Goal: Information Seeking & Learning: Learn about a topic

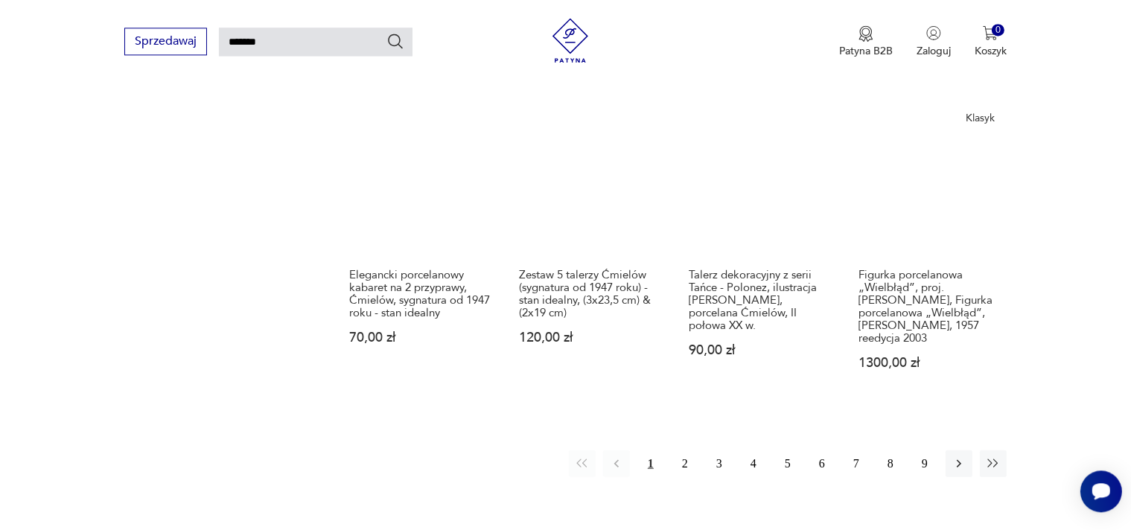
scroll to position [1258, 0]
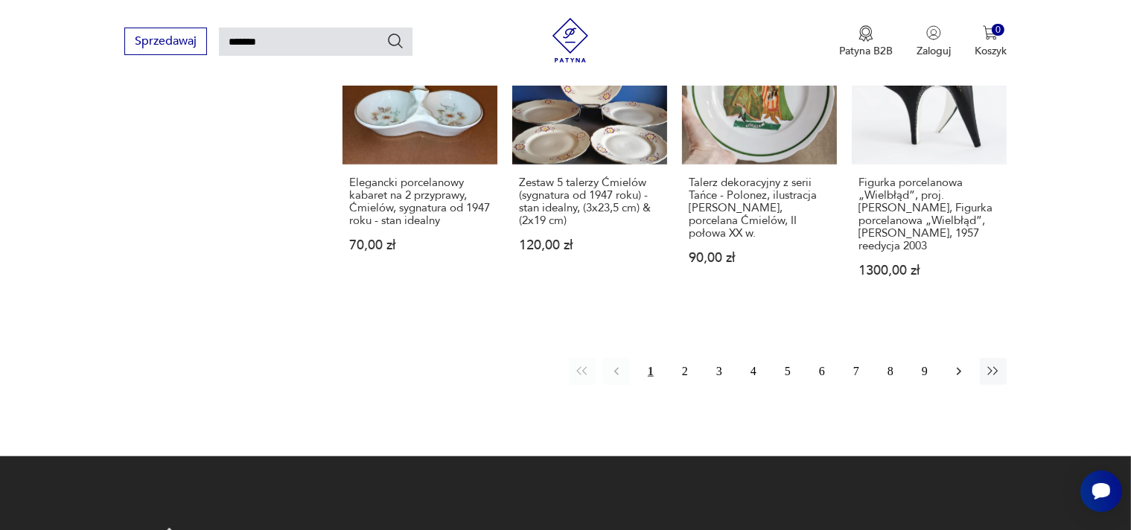
click at [961, 364] on icon "button" at bounding box center [959, 371] width 15 height 15
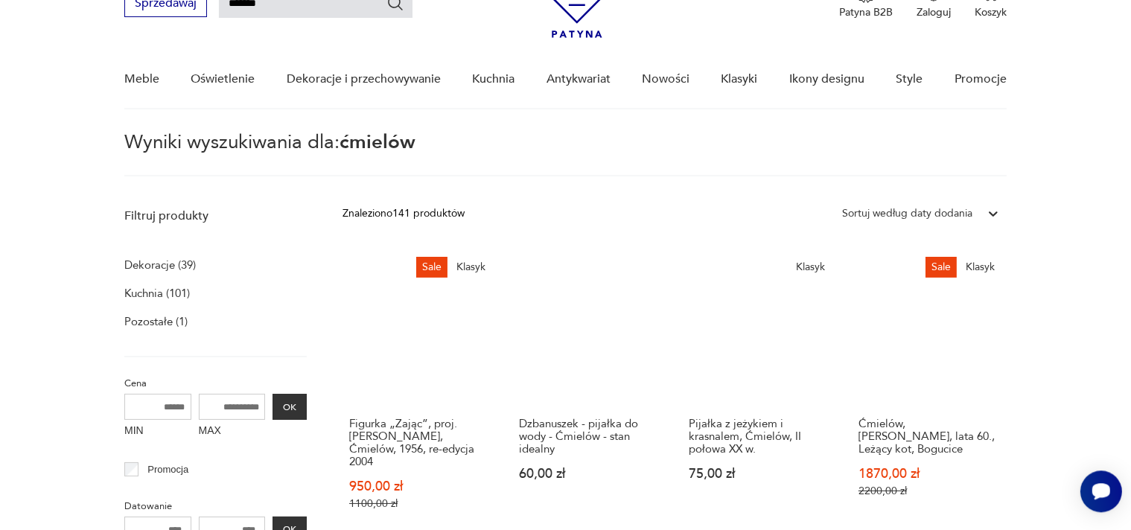
scroll to position [51, 0]
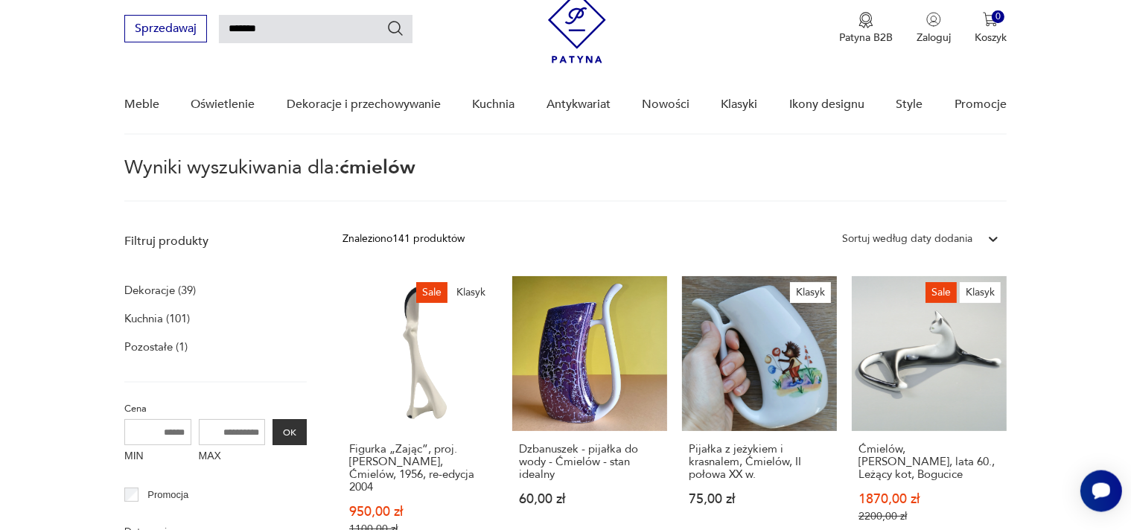
click at [170, 320] on p "Kuchnia (101)" at bounding box center [157, 318] width 66 height 21
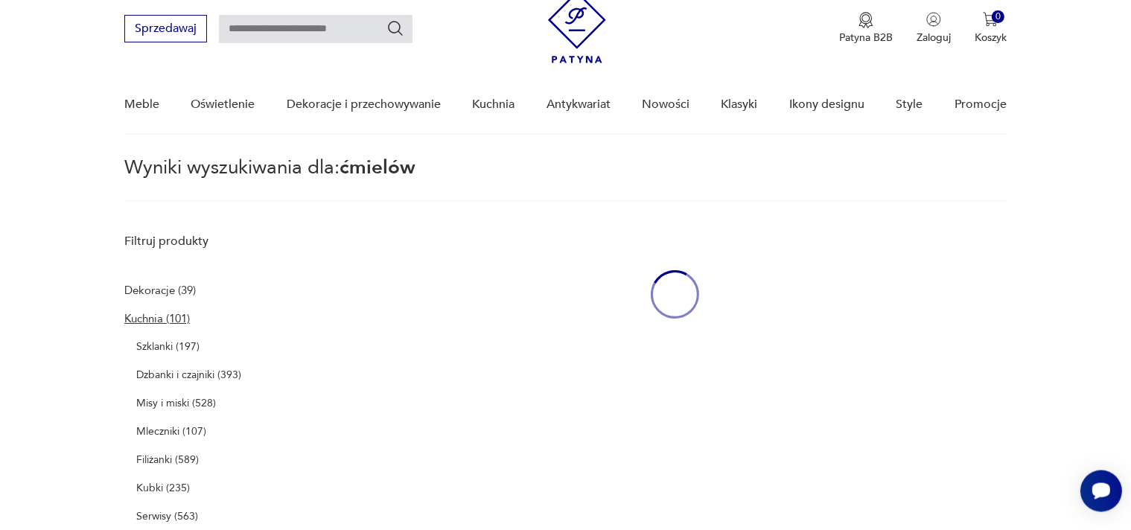
type input "*******"
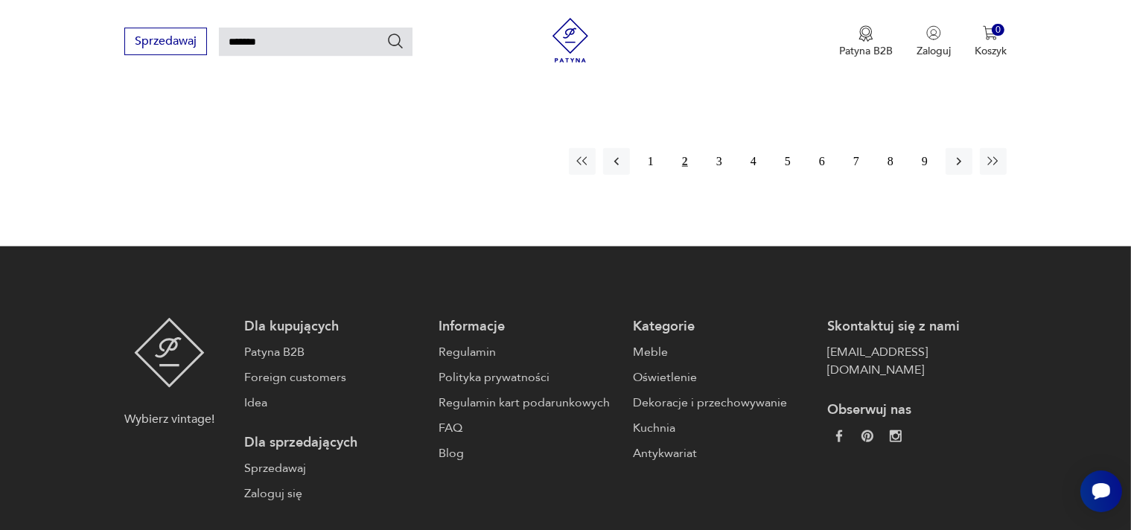
scroll to position [1467, 0]
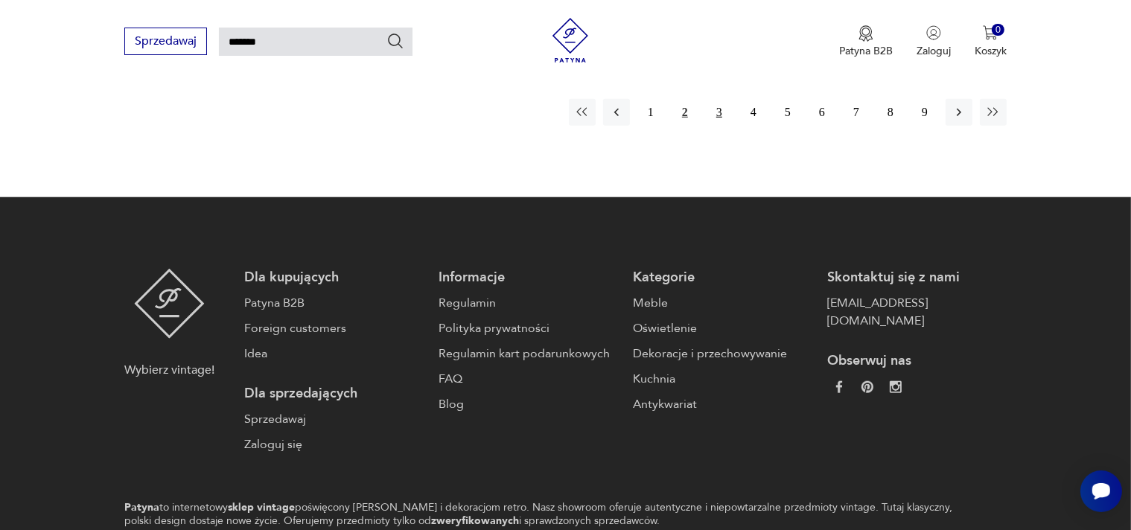
click at [719, 99] on button "3" at bounding box center [719, 112] width 27 height 27
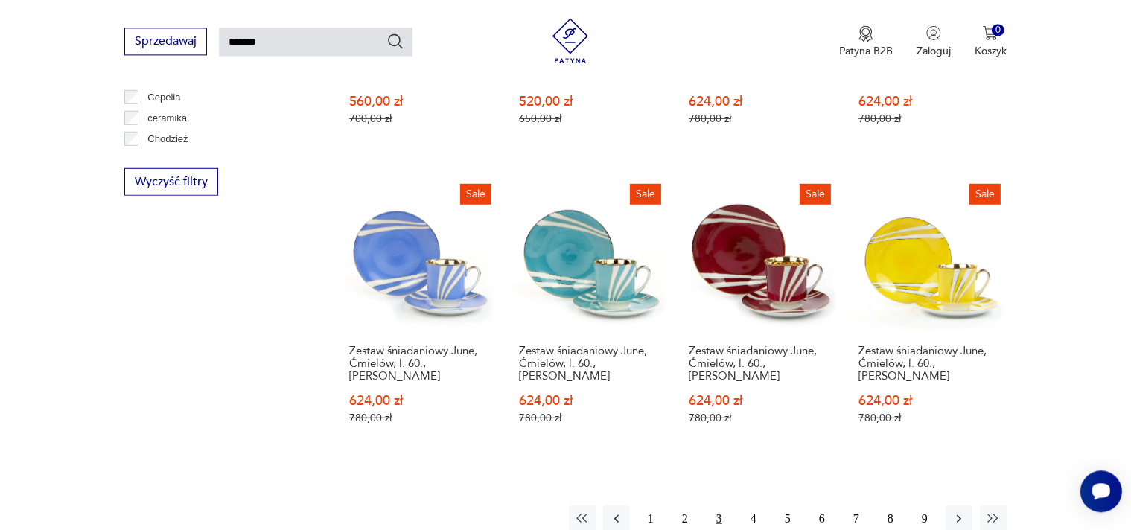
scroll to position [1165, 0]
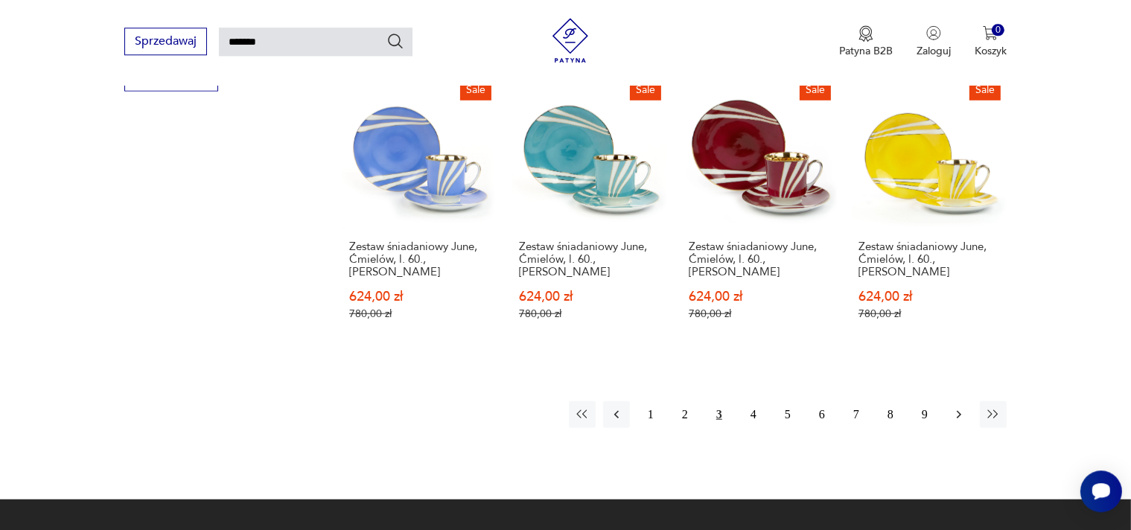
click at [961, 407] on icon "button" at bounding box center [959, 414] width 15 height 15
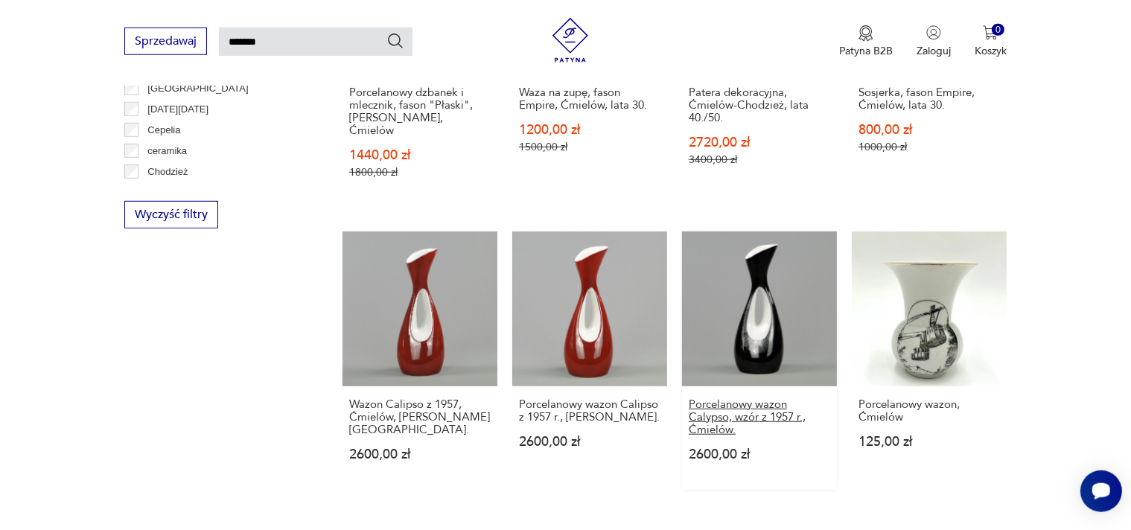
scroll to position [1101, 0]
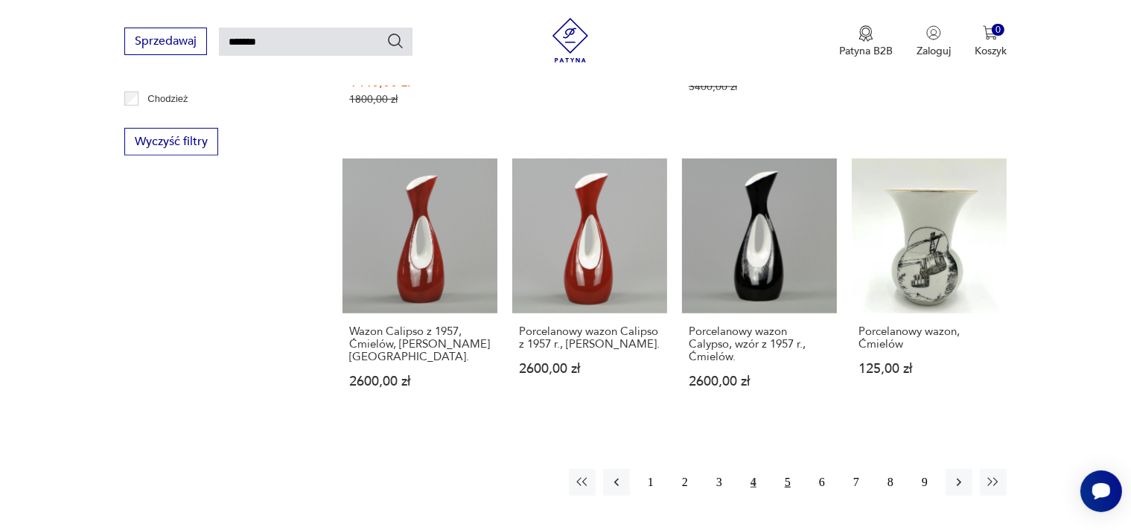
click at [789, 469] on button "5" at bounding box center [788, 482] width 27 height 27
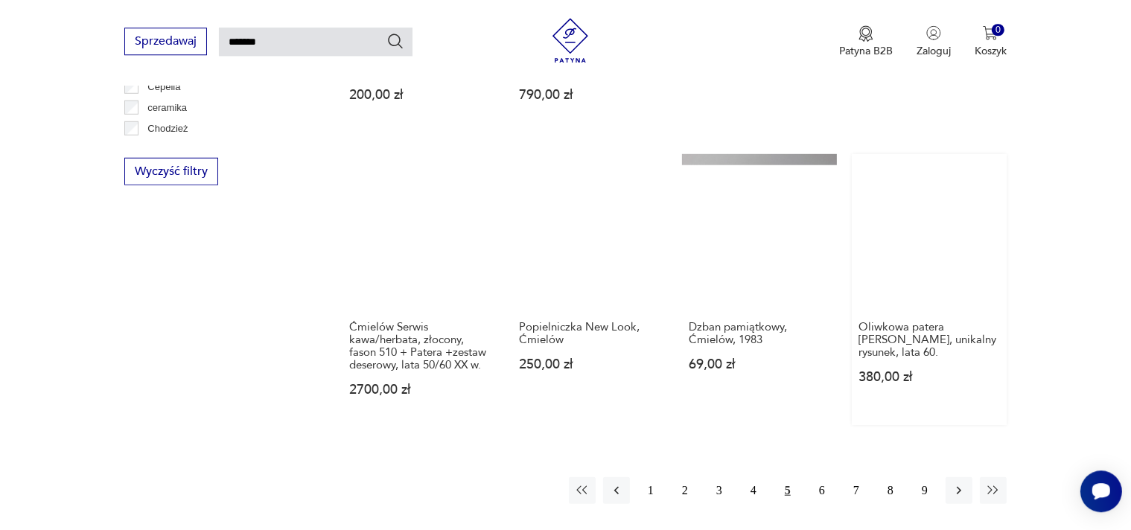
scroll to position [1075, 0]
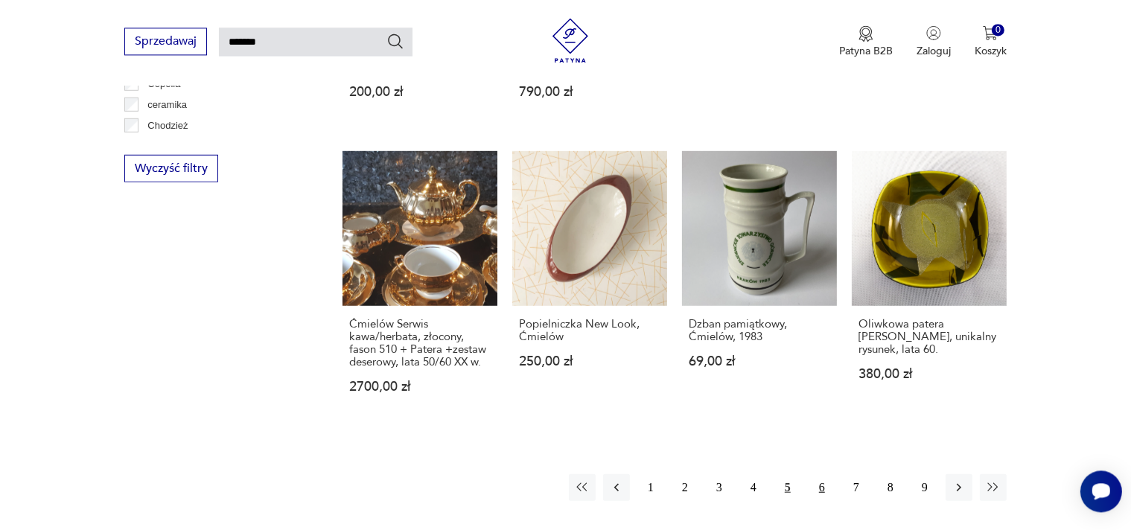
click at [821, 474] on button "6" at bounding box center [822, 487] width 27 height 27
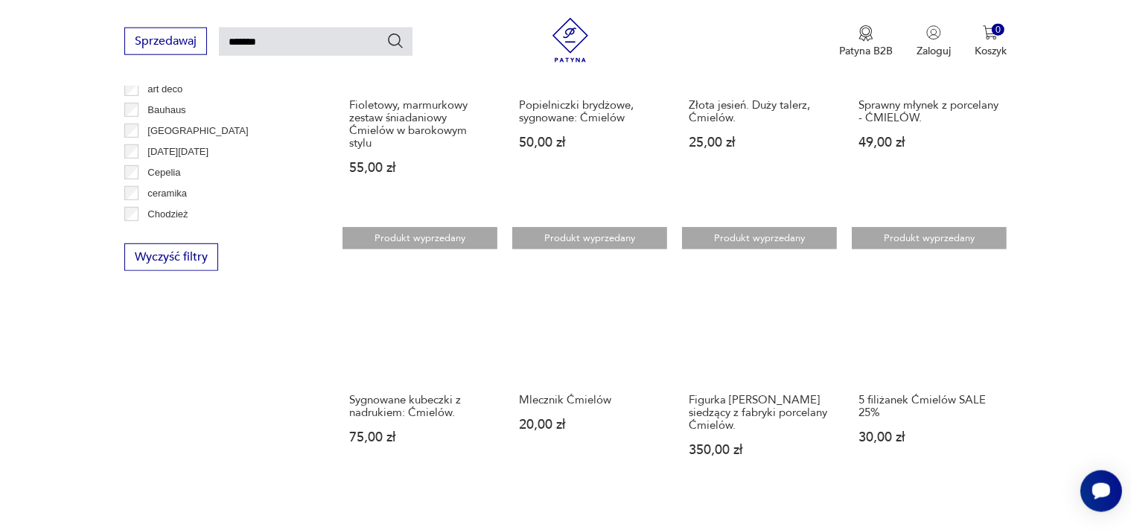
scroll to position [1022, 0]
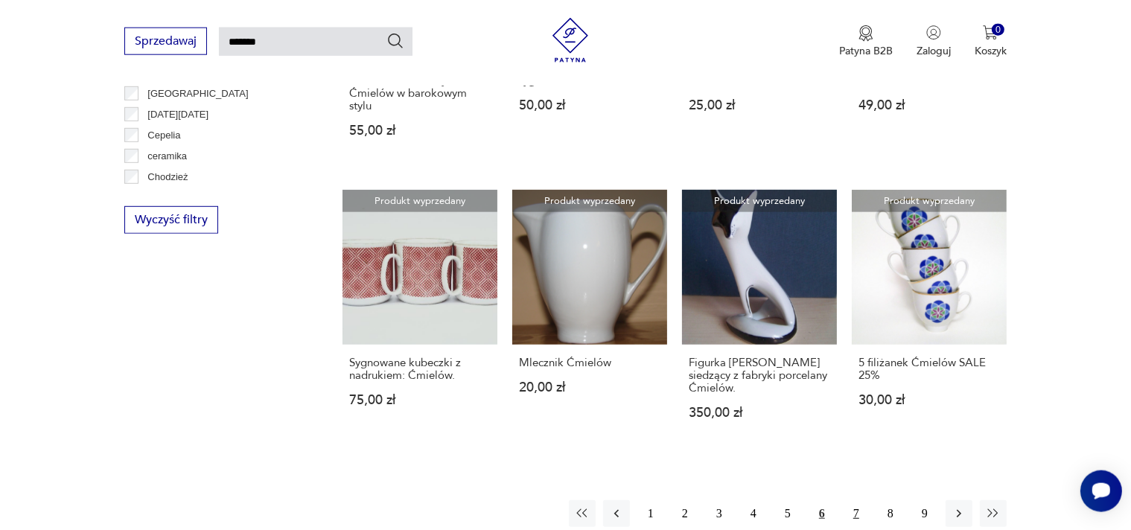
click at [854, 500] on button "7" at bounding box center [856, 513] width 27 height 27
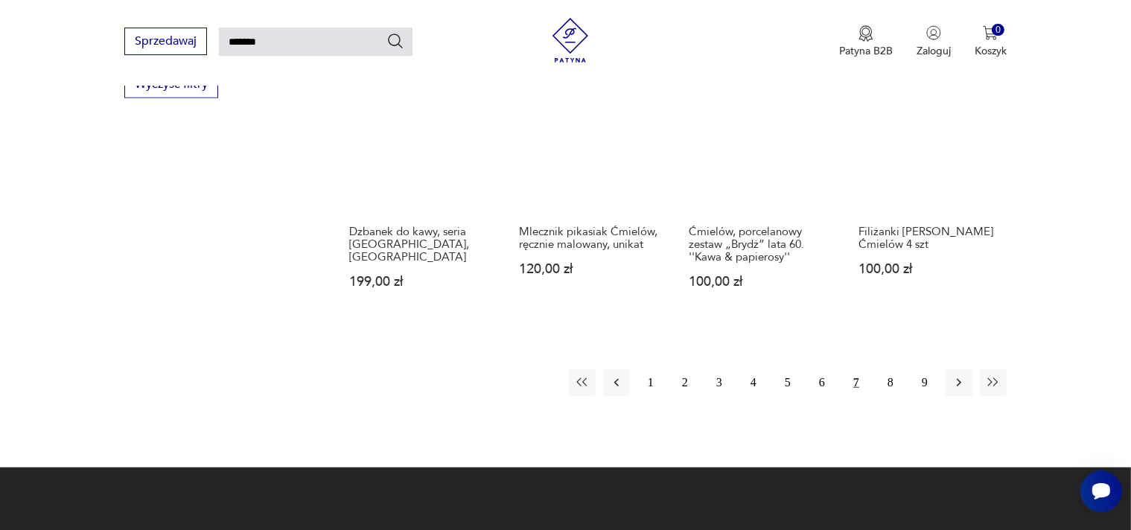
scroll to position [1151, 0]
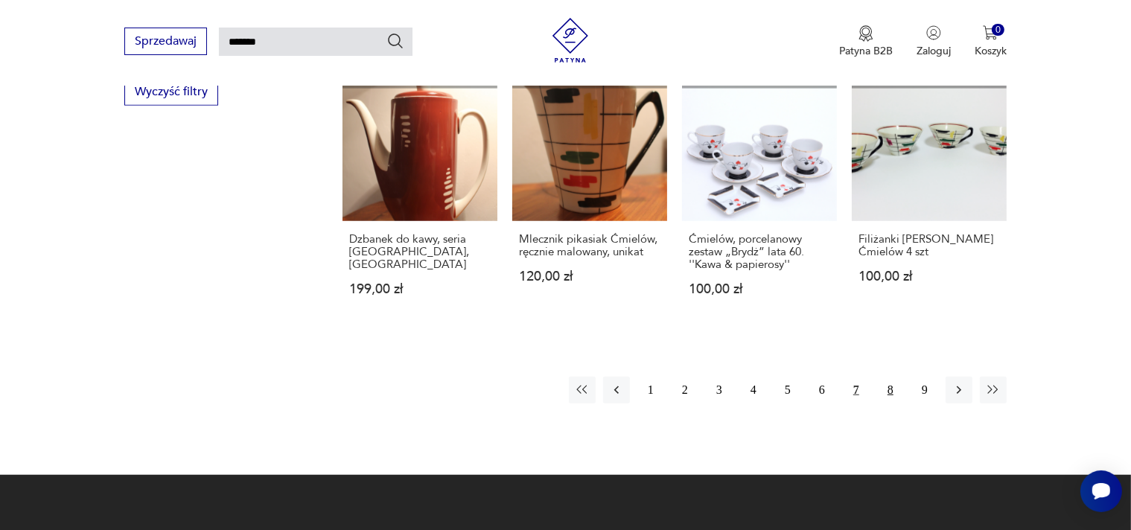
click at [889, 377] on button "8" at bounding box center [890, 390] width 27 height 27
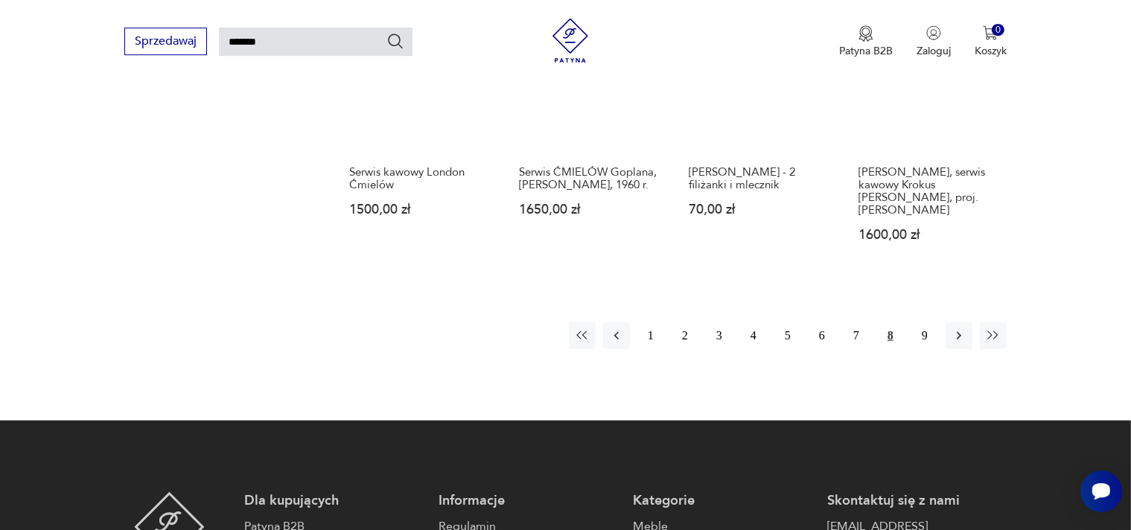
scroll to position [1209, 0]
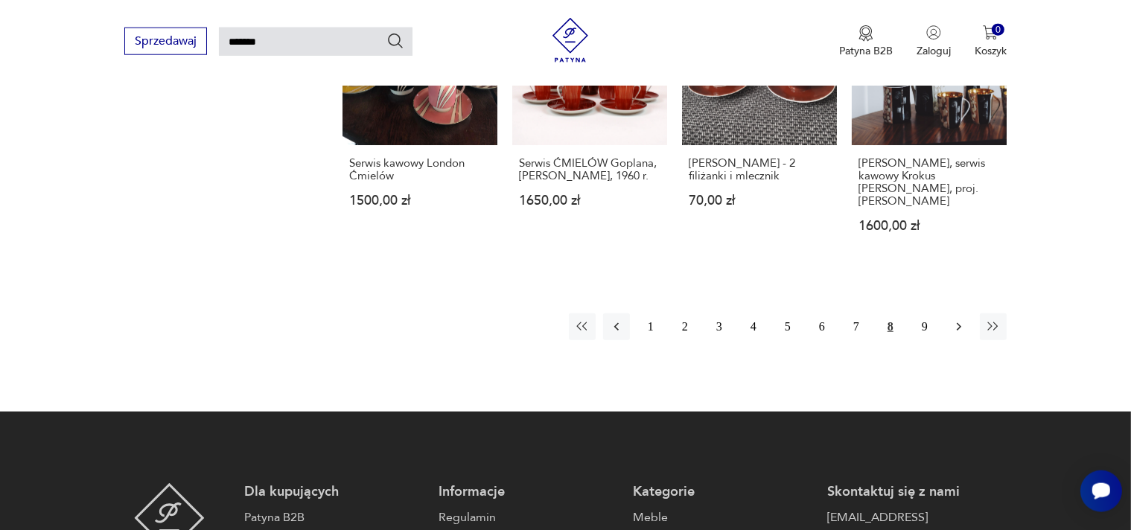
click at [961, 319] on icon "button" at bounding box center [959, 326] width 15 height 15
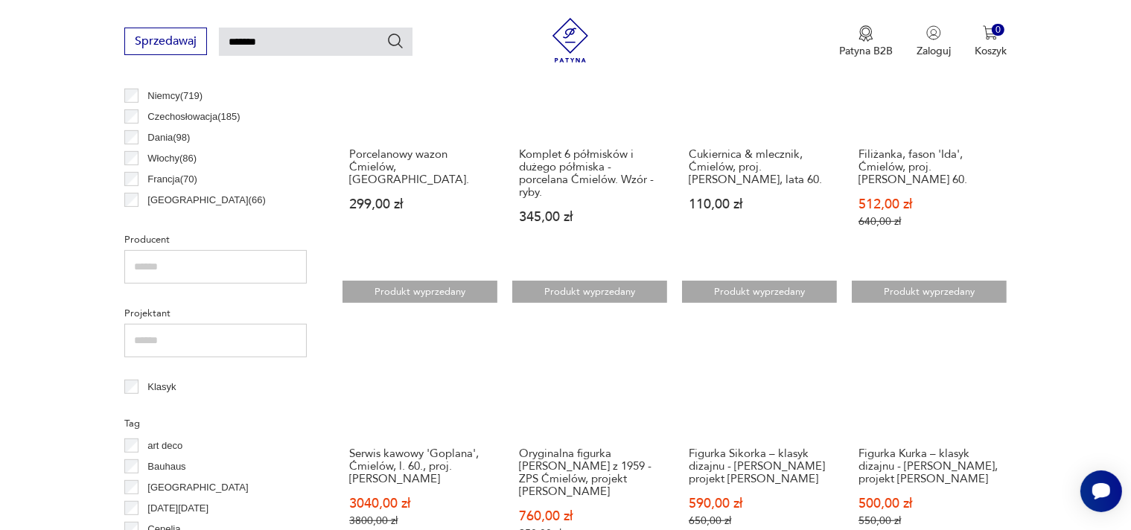
scroll to position [1101, 0]
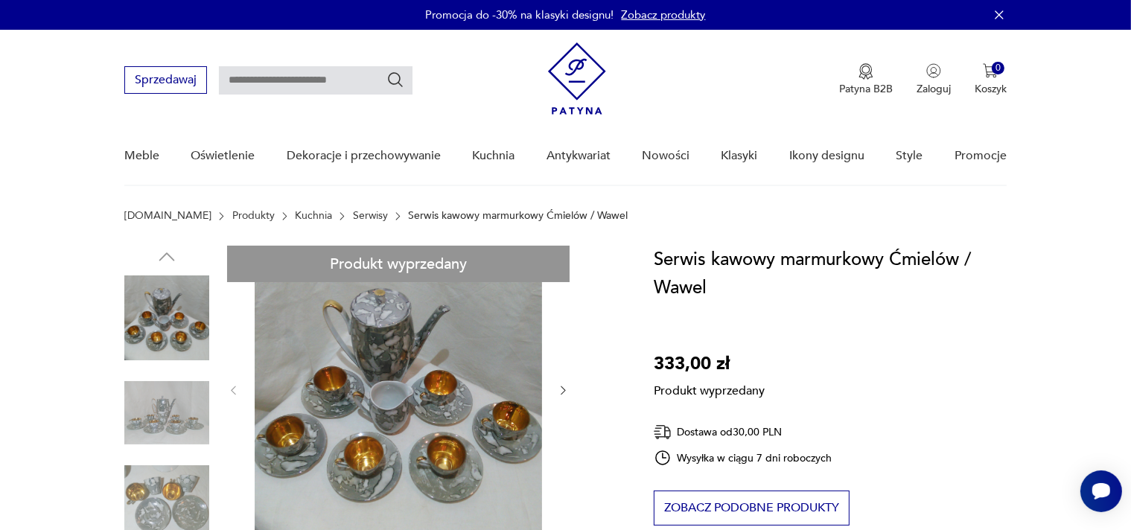
scroll to position [157, 0]
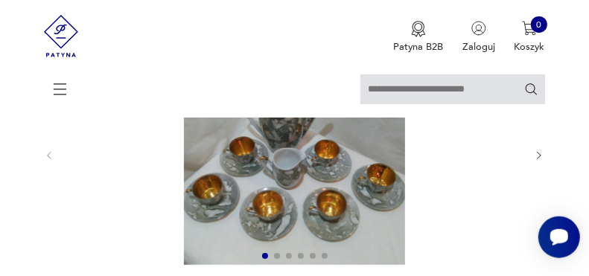
scroll to position [235, 0]
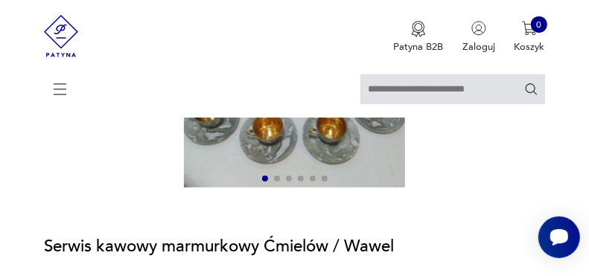
click at [327, 155] on img at bounding box center [294, 76] width 455 height 221
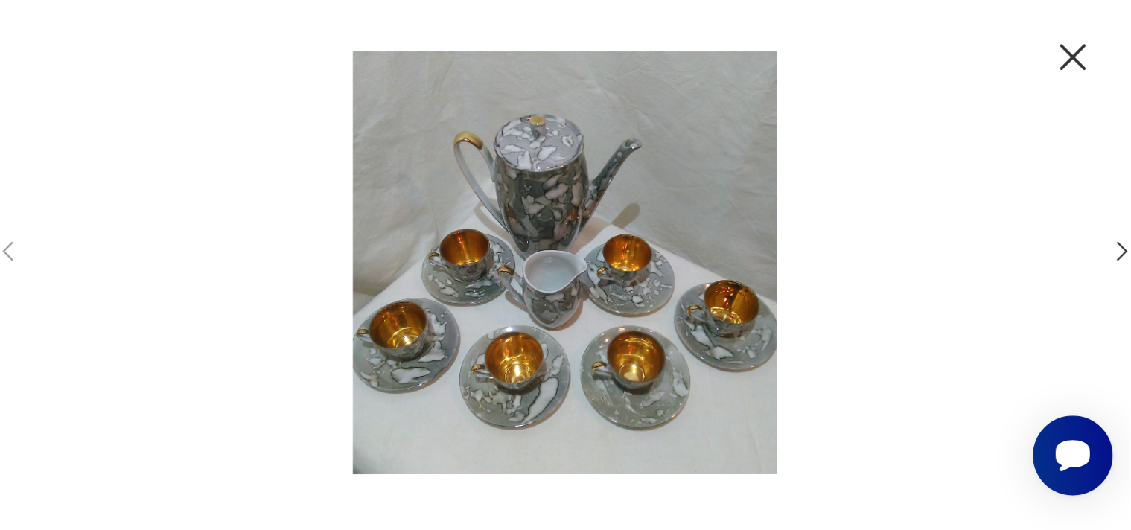
scroll to position [234, 0]
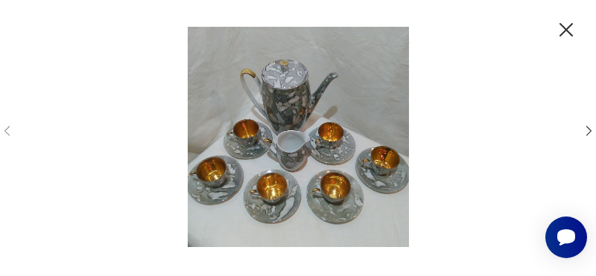
click at [587, 130] on icon "button" at bounding box center [589, 131] width 14 height 14
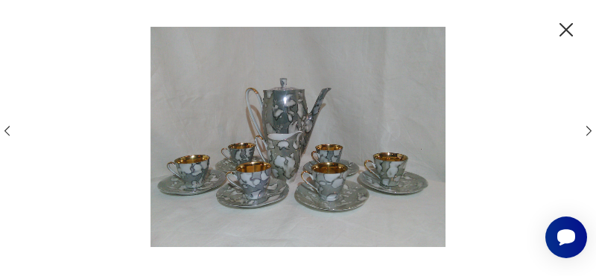
click at [585, 130] on icon "button" at bounding box center [589, 131] width 14 height 14
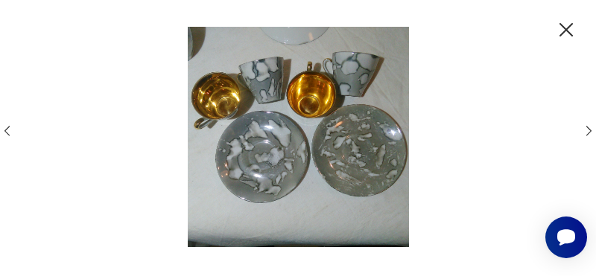
click at [585, 130] on icon "button" at bounding box center [589, 131] width 14 height 14
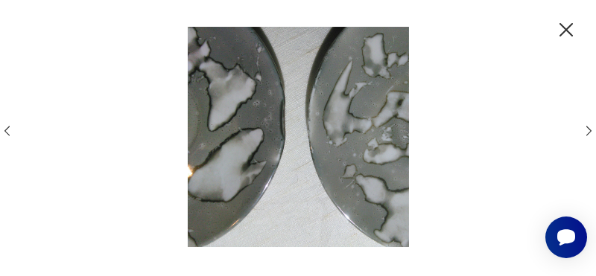
click at [585, 130] on icon "button" at bounding box center [589, 131] width 14 height 14
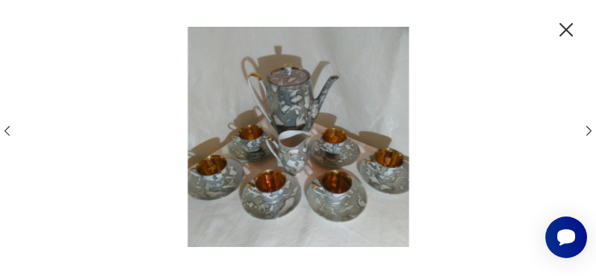
click at [568, 26] on icon "button" at bounding box center [566, 30] width 24 height 24
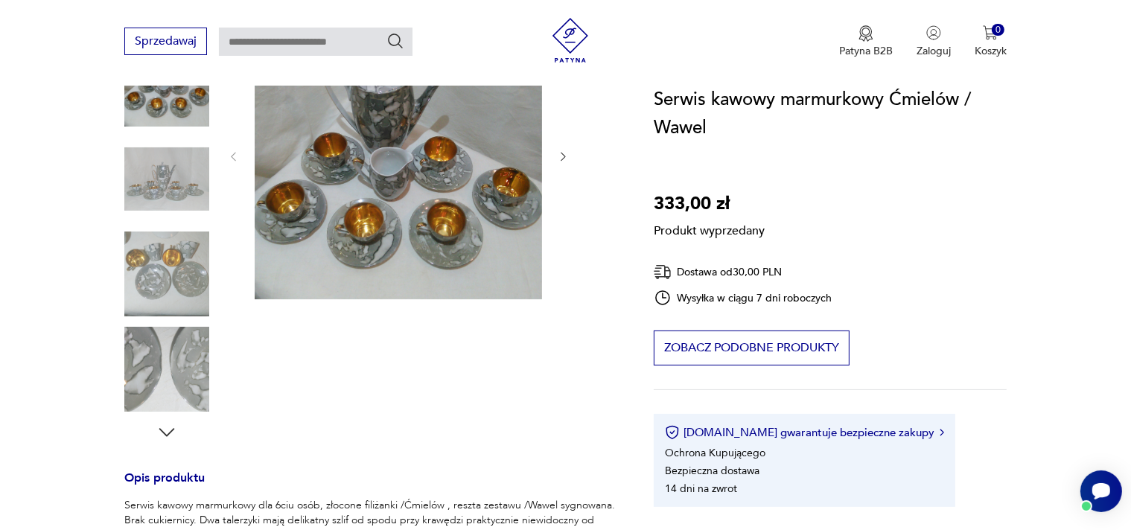
click at [563, 153] on div "Produkt wyprzedany Opis produktu Serwis kawowy marmurkowy dla 6ciu osób, złocon…" at bounding box center [371, 469] width 494 height 915
click at [279, 194] on div "Produkt wyprzedany Opis produktu Serwis kawowy marmurkowy dla 6ciu osób, złocon…" at bounding box center [371, 469] width 494 height 915
click at [165, 299] on div "Produkt wyprzedany Opis produktu Serwis kawowy marmurkowy dla 6ciu osób, złocon…" at bounding box center [371, 469] width 494 height 915
click at [326, 153] on div "Produkt wyprzedany Opis produktu Serwis kawowy marmurkowy dla 6ciu osób, złocon…" at bounding box center [371, 469] width 494 height 915
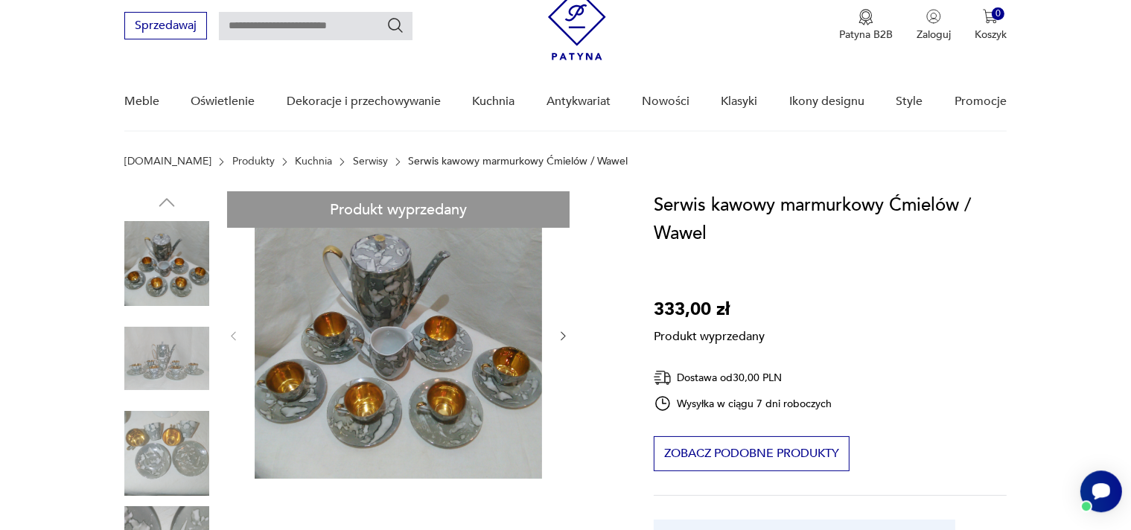
scroll to position [157, 0]
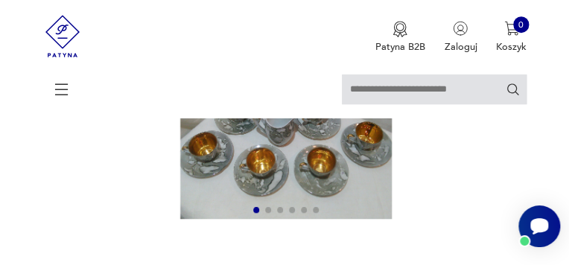
scroll to position [80, 0]
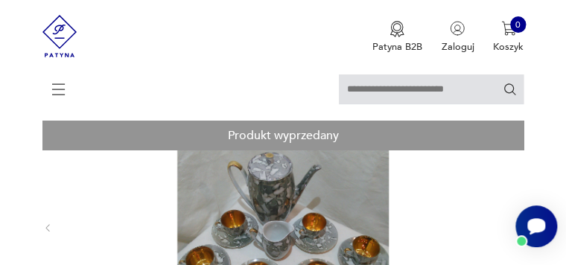
click at [280, 165] on img at bounding box center [283, 227] width 436 height 212
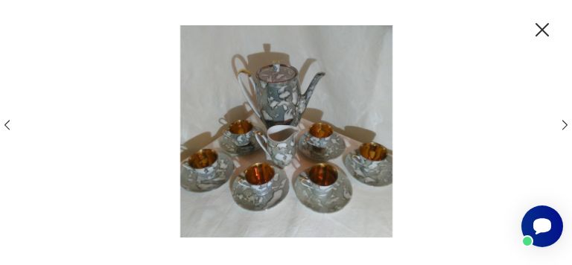
click at [570, 126] on icon "button" at bounding box center [565, 125] width 14 height 14
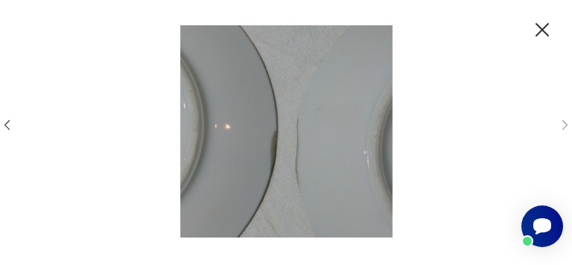
click at [4, 124] on icon "button" at bounding box center [7, 125] width 14 height 14
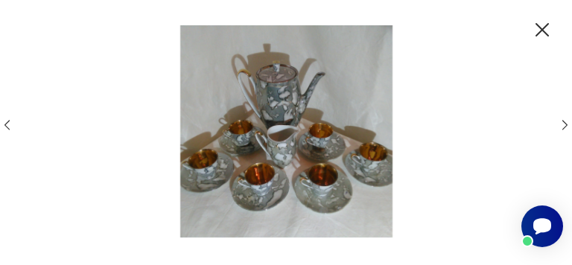
click at [4, 125] on icon "button" at bounding box center [7, 125] width 14 height 14
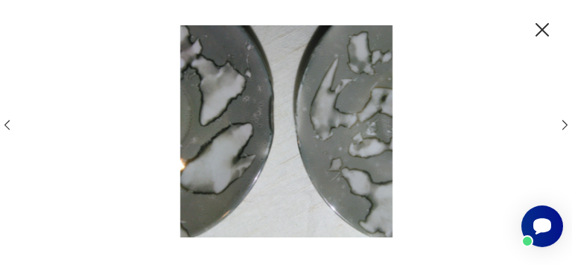
click at [4, 125] on icon "button" at bounding box center [7, 125] width 14 height 14
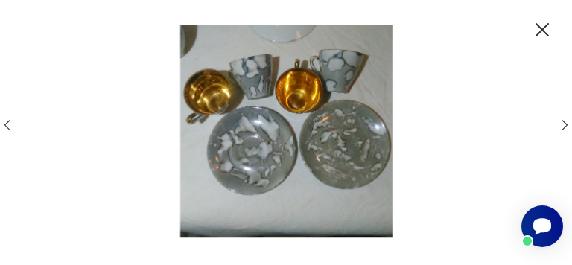
click at [4, 125] on icon "button" at bounding box center [7, 125] width 14 height 14
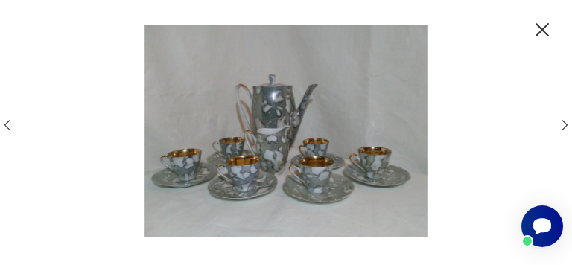
click at [4, 125] on icon "button" at bounding box center [7, 125] width 14 height 14
